Goal: Task Accomplishment & Management: Manage account settings

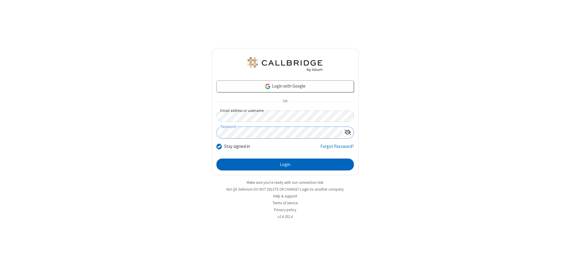
click at [285, 164] on button "Login" at bounding box center [284, 164] width 137 height 12
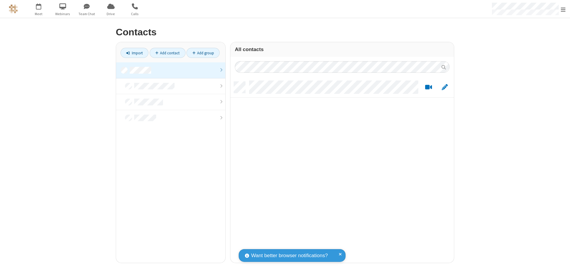
click at [171, 70] on link at bounding box center [170, 70] width 109 height 16
click at [167, 53] on link "Add contact" at bounding box center [168, 53] width 36 height 10
